Goal: Navigation & Orientation: Find specific page/section

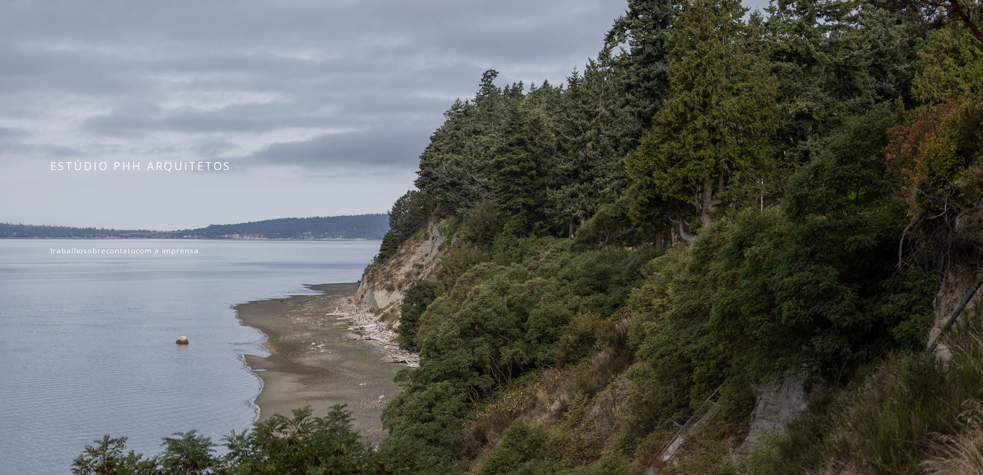
scroll to position [215, 0]
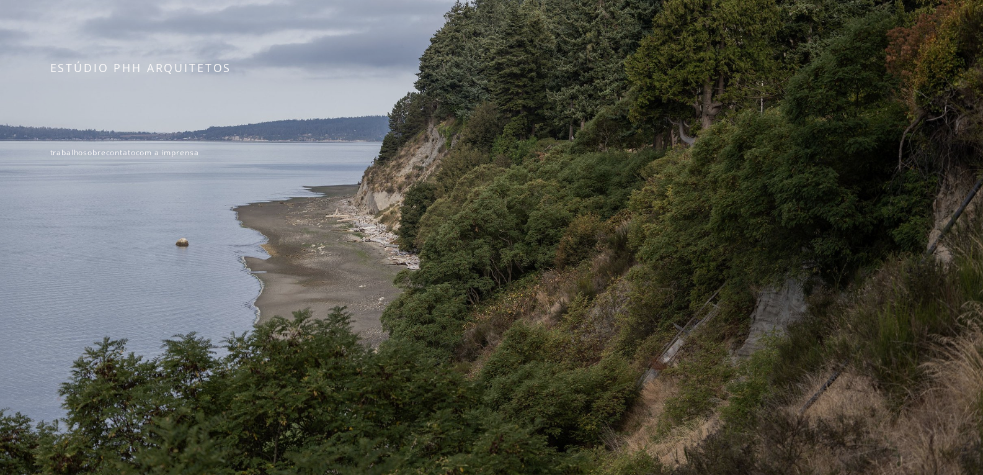
drag, startPoint x: 615, startPoint y: 154, endPoint x: 606, endPoint y: 161, distance: 12.4
click at [606, 161] on div at bounding box center [491, 133] width 983 height 684
click at [122, 147] on font "contato" at bounding box center [121, 152] width 30 height 11
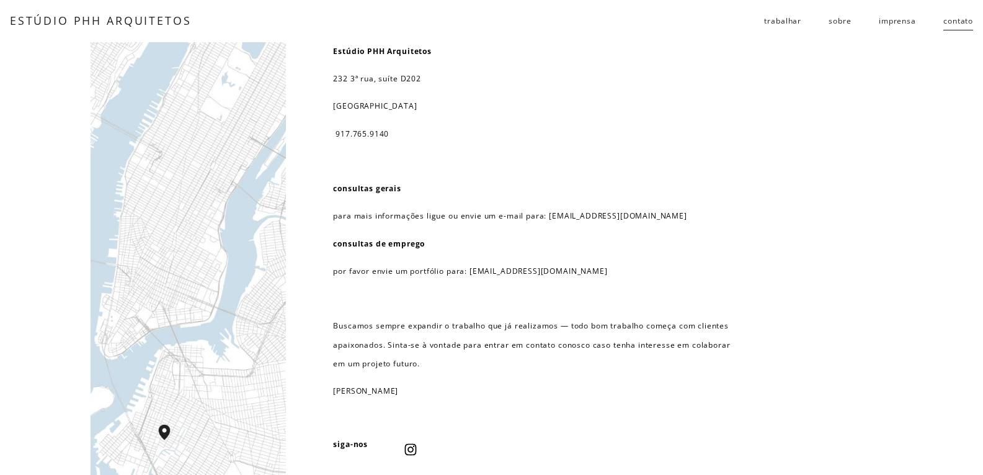
click at [840, 23] on font "sobre" at bounding box center [840, 21] width 22 height 11
